Goal: Information Seeking & Learning: Learn about a topic

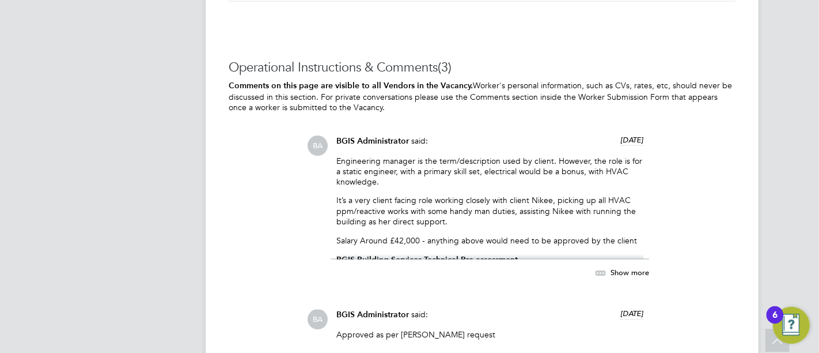
scroll to position [1664, 0]
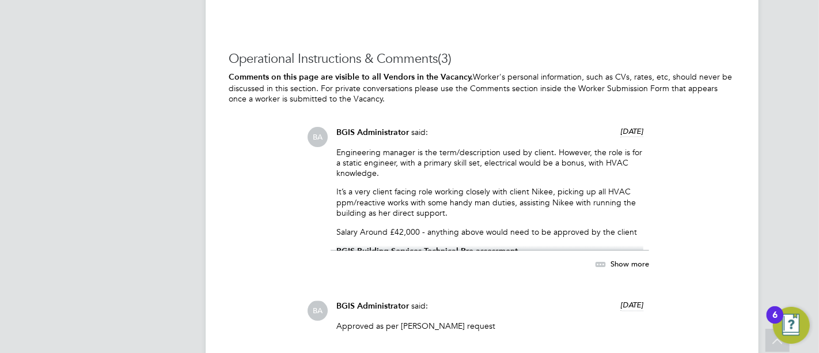
click at [634, 259] on span "Show more" at bounding box center [630, 264] width 39 height 10
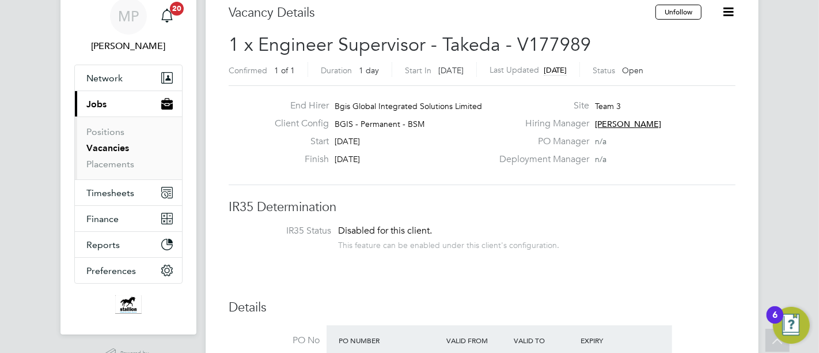
scroll to position [0, 0]
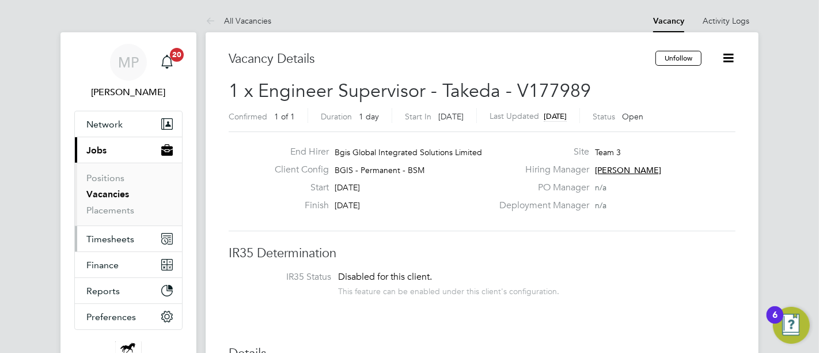
click at [115, 239] on span "Timesheets" at bounding box center [110, 238] width 48 height 11
click at [113, 179] on link "Positions" at bounding box center [105, 177] width 38 height 11
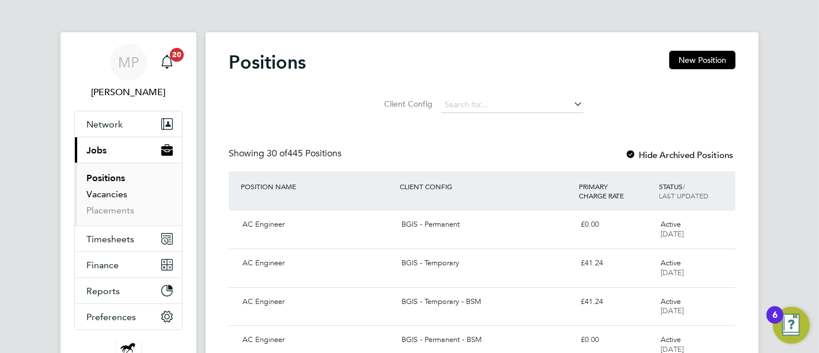
click at [104, 196] on link "Vacancies" at bounding box center [106, 193] width 41 height 11
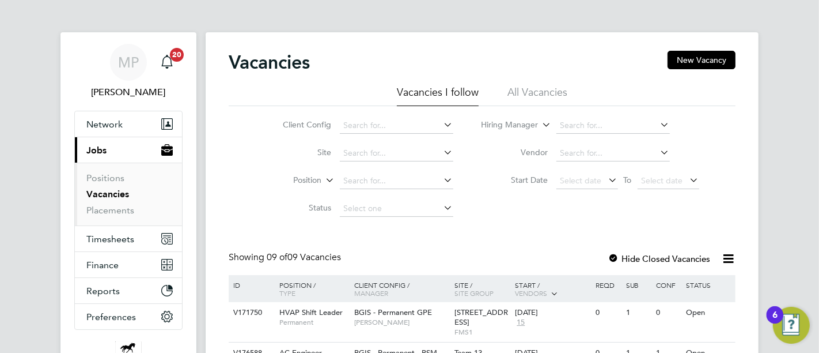
scroll to position [192, 0]
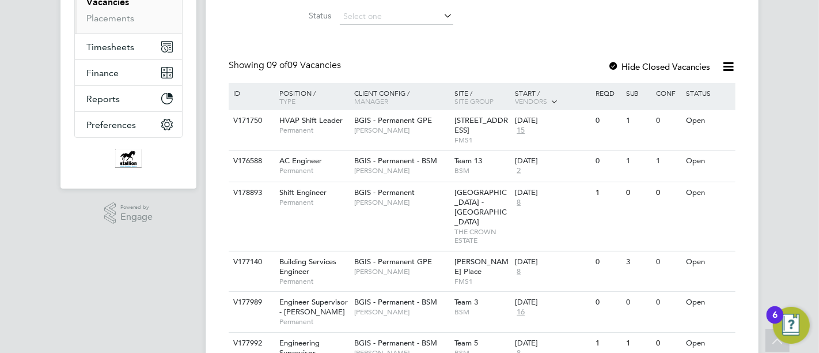
click at [248, 89] on div "ID" at bounding box center [250, 93] width 40 height 20
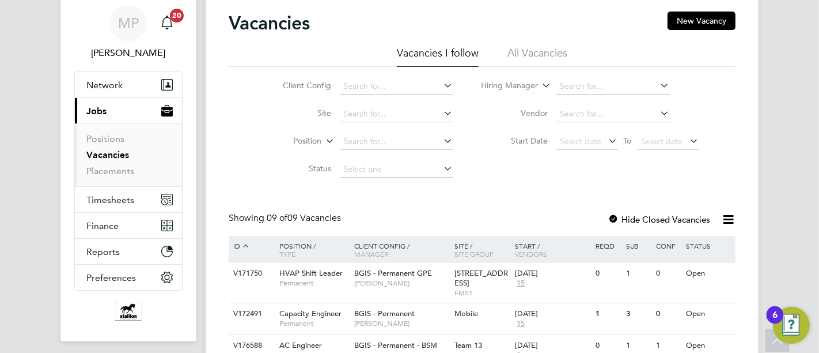
scroll to position [0, 0]
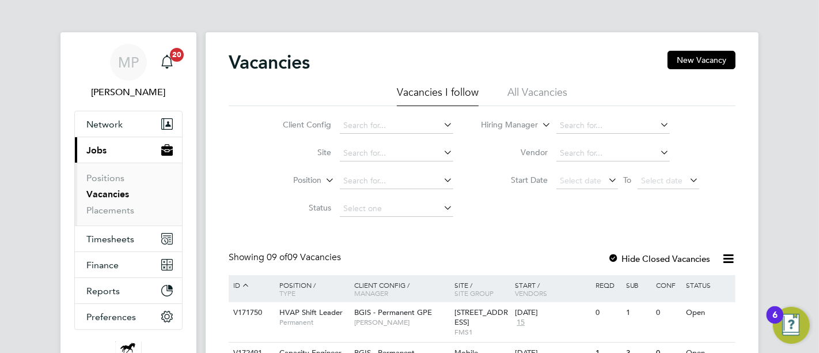
click at [542, 88] on li "All Vacancies" at bounding box center [538, 95] width 60 height 21
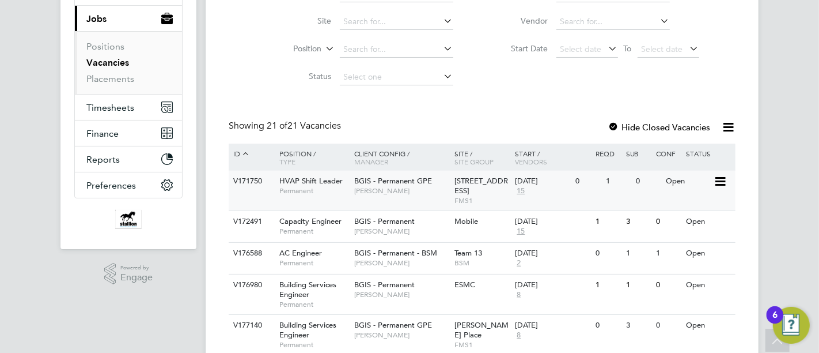
scroll to position [128, 0]
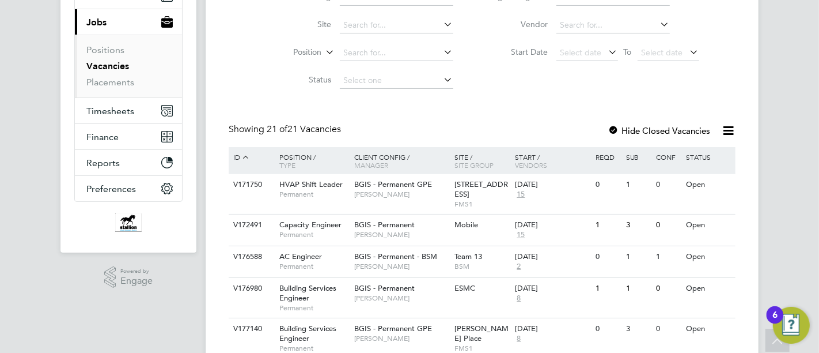
click at [536, 158] on div "Start / Vendors" at bounding box center [552, 161] width 81 height 28
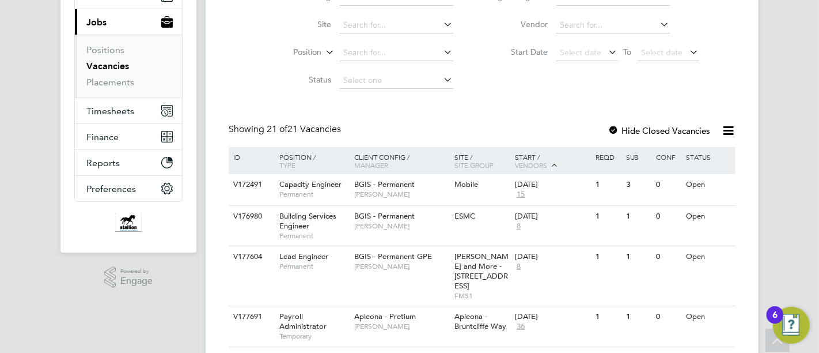
click at [536, 158] on div "Start / Vendors" at bounding box center [552, 161] width 81 height 29
